Goal: Use online tool/utility

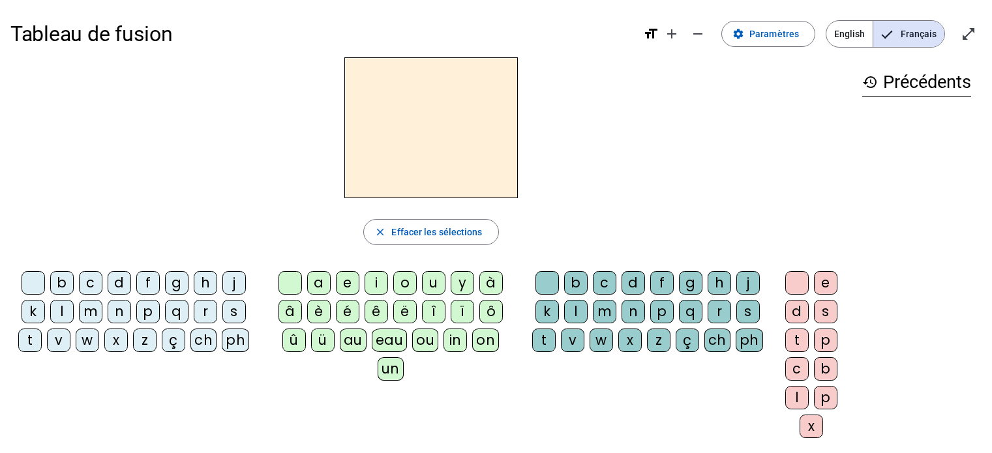
scroll to position [44, 0]
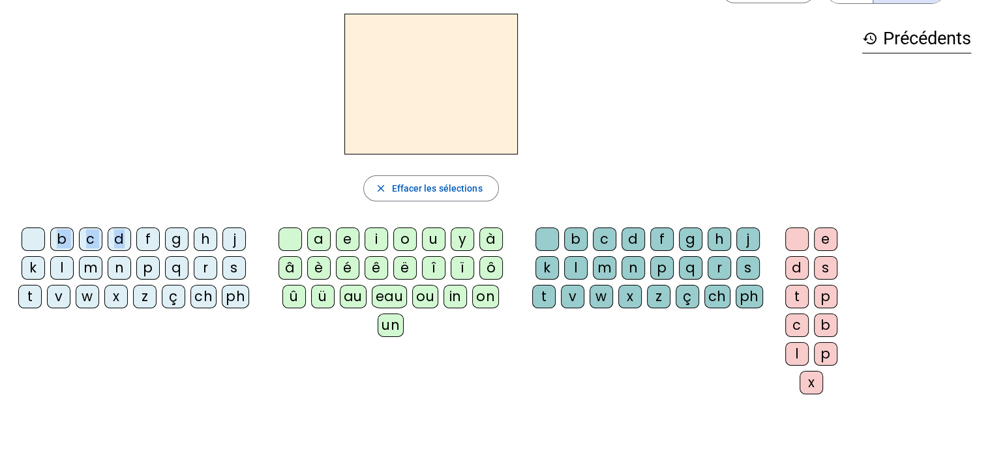
drag, startPoint x: 123, startPoint y: 231, endPoint x: 168, endPoint y: 137, distance: 104.5
click at [168, 137] on div "close [PERSON_NAME] les sélections b c d f g h j k l m n p q r s t v w x z ç ch…" at bounding box center [431, 209] width 842 height 391
click at [225, 97] on div at bounding box center [431, 84] width 842 height 141
click at [57, 268] on div "l" at bounding box center [61, 267] width 23 height 23
click at [321, 239] on div "a" at bounding box center [318, 239] width 23 height 23
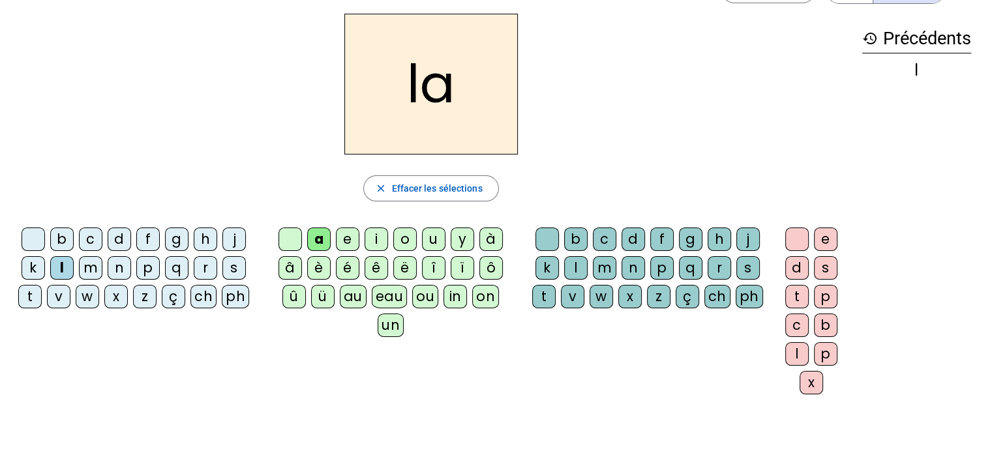
click at [345, 240] on div "e" at bounding box center [347, 239] width 23 height 23
click at [436, 241] on div "u" at bounding box center [433, 239] width 23 height 23
click at [29, 292] on div "t" at bounding box center [29, 296] width 23 height 23
click at [349, 239] on div "e" at bounding box center [347, 239] width 23 height 23
click at [315, 241] on div "a" at bounding box center [318, 239] width 23 height 23
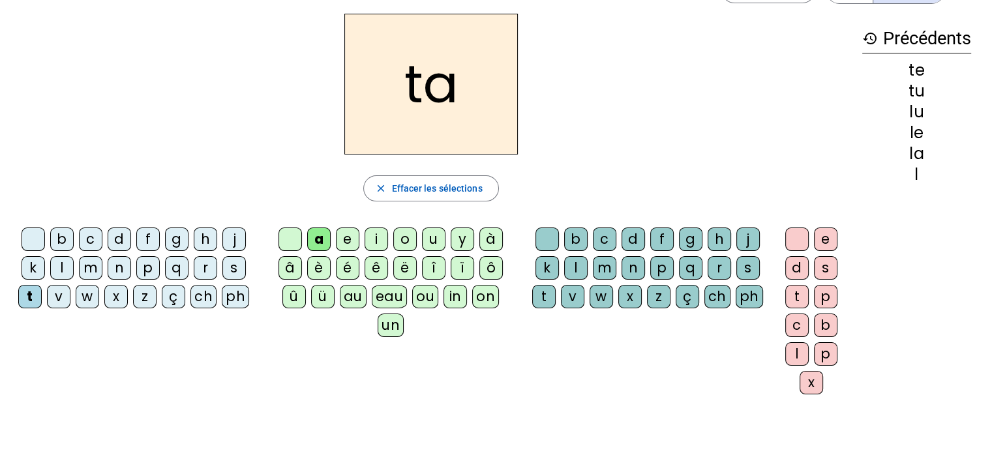
click at [599, 236] on div "c" at bounding box center [604, 239] width 23 height 23
click at [55, 266] on div "l" at bounding box center [61, 267] width 23 height 23
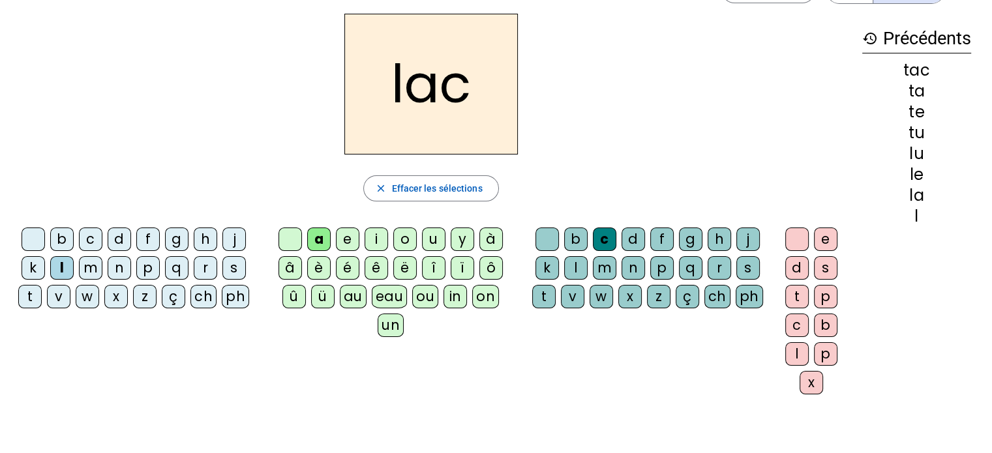
click at [142, 243] on div "f" at bounding box center [147, 239] width 23 height 23
